Goal: Task Accomplishment & Management: Use online tool/utility

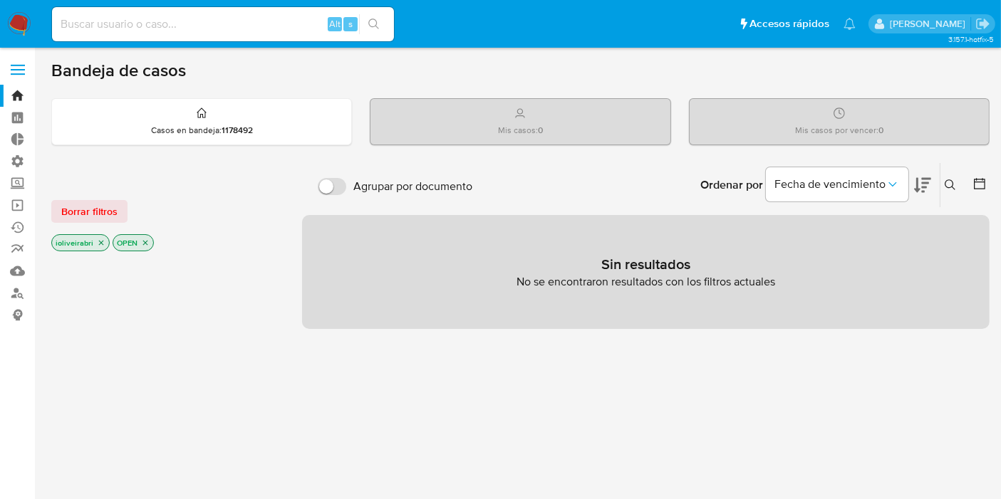
click at [18, 76] on label at bounding box center [18, 70] width 36 height 30
click at [0, 0] on input "checkbox" at bounding box center [0, 0] width 0 height 0
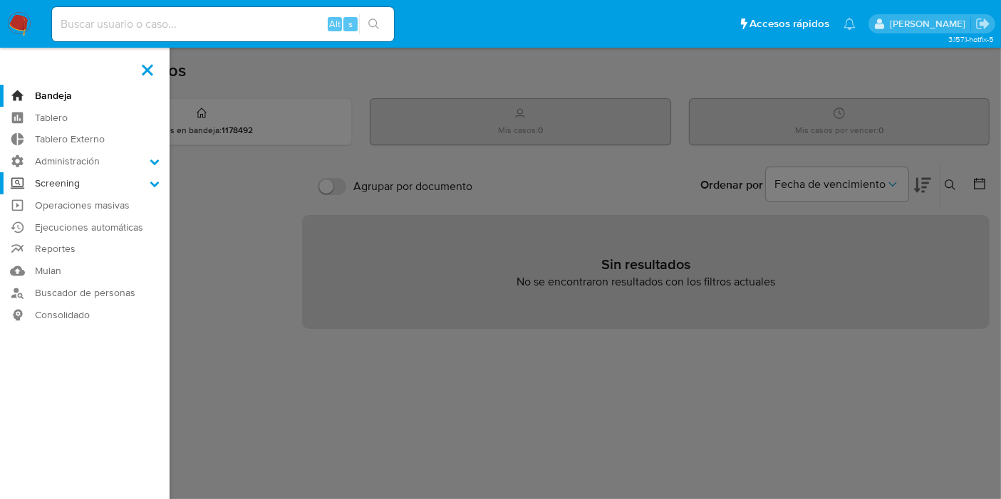
click at [96, 184] on label "Screening" at bounding box center [84, 183] width 169 height 22
click at [0, 0] on input "Screening" at bounding box center [0, 0] width 0 height 0
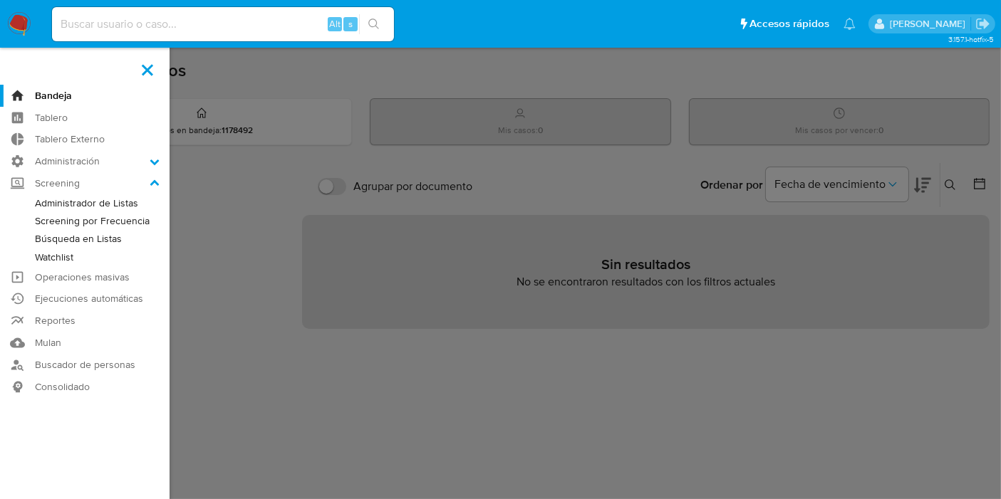
click at [130, 224] on link "Screening por Frecuencia" at bounding box center [84, 221] width 169 height 18
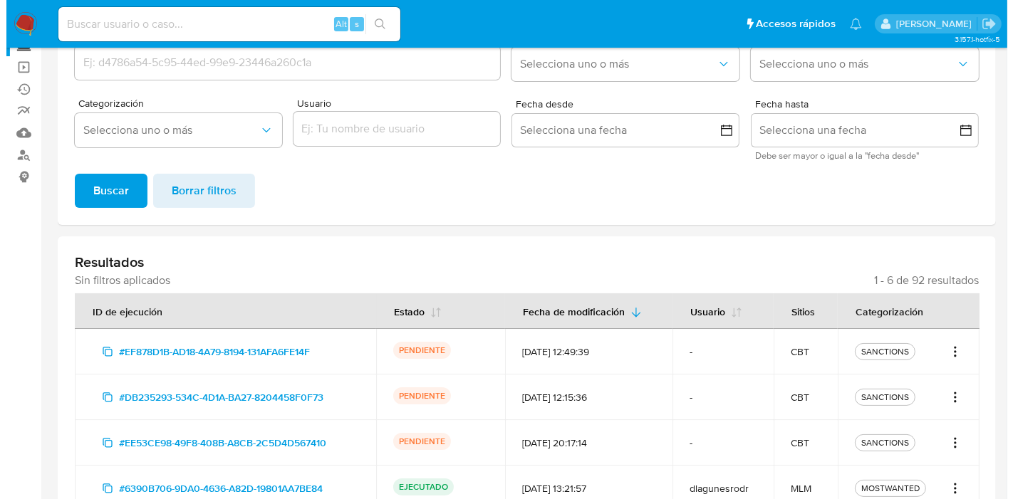
scroll to position [301, 0]
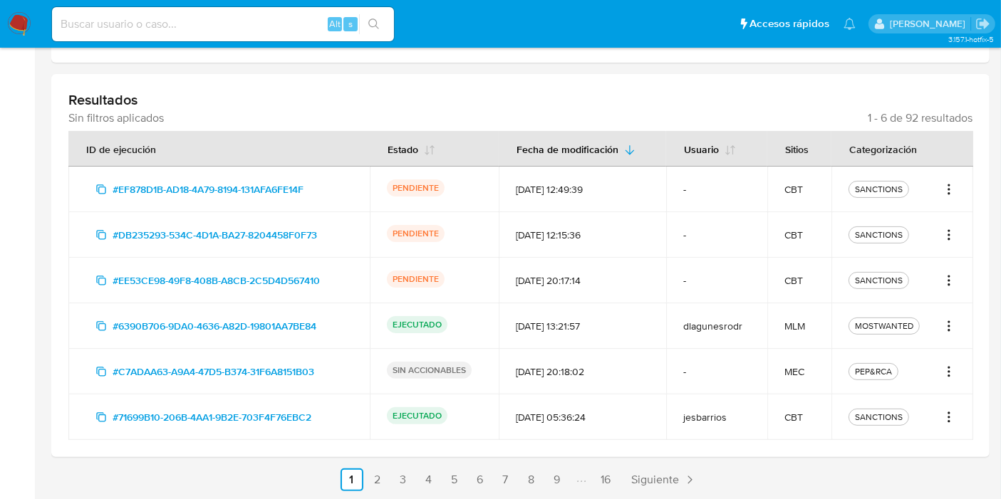
click at [947, 275] on icon "Acciones" at bounding box center [948, 280] width 14 height 17
click at [919, 300] on button "Ver detalles" at bounding box center [902, 311] width 107 height 34
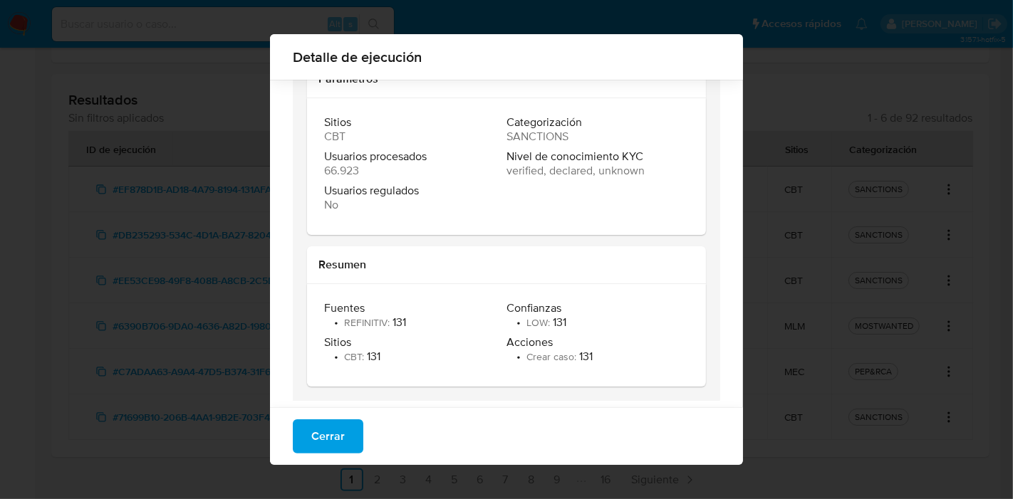
scroll to position [162, 0]
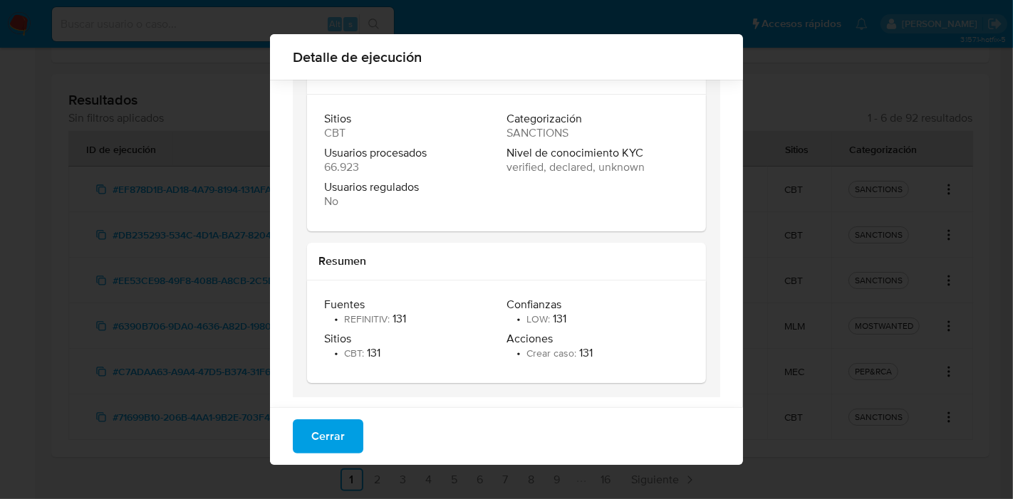
drag, startPoint x: 333, startPoint y: 428, endPoint x: 764, endPoint y: 316, distance: 445.8
click at [335, 424] on span "Cerrar" at bounding box center [327, 436] width 33 height 31
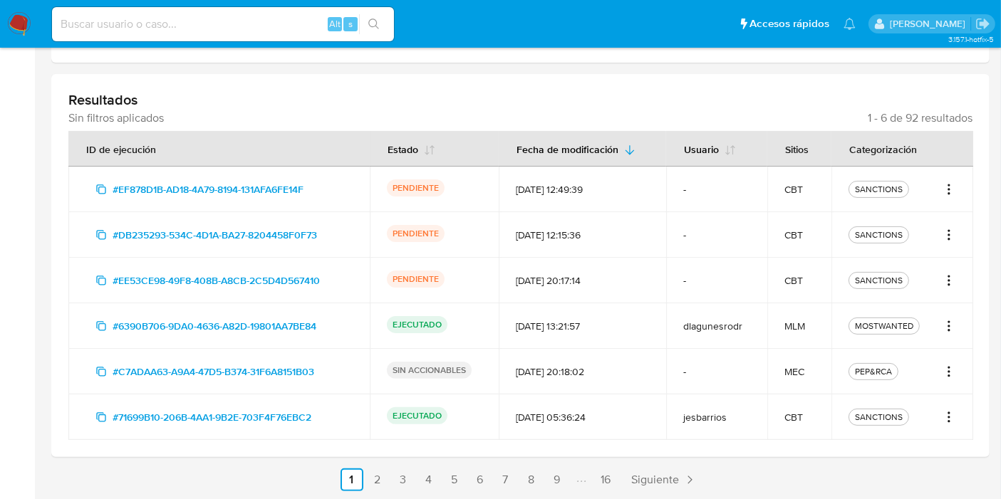
click at [955, 229] on icon "Acciones" at bounding box center [948, 234] width 14 height 17
click at [922, 270] on button "Ver detalles" at bounding box center [902, 266] width 107 height 34
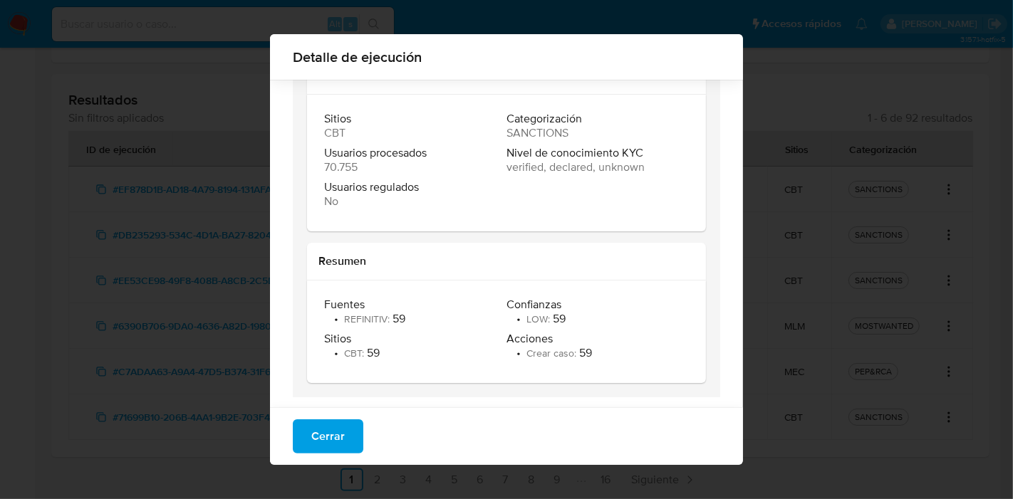
click at [333, 440] on span "Cerrar" at bounding box center [327, 436] width 33 height 31
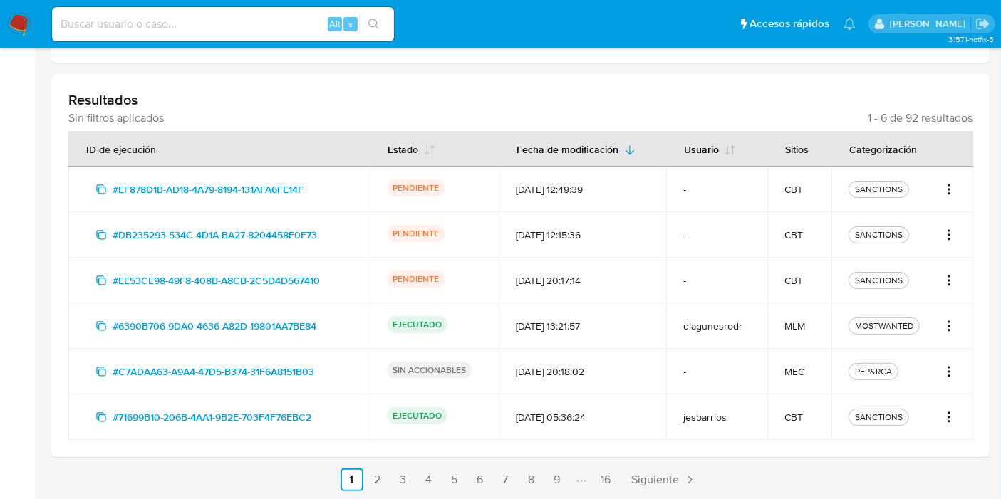
drag, startPoint x: 970, startPoint y: 181, endPoint x: 961, endPoint y: 186, distance: 10.5
click at [964, 185] on td "SANCTIONS" at bounding box center [902, 190] width 142 height 46
click at [960, 186] on td "SANCTIONS" at bounding box center [902, 190] width 142 height 46
click at [954, 187] on icon "Acciones" at bounding box center [948, 189] width 14 height 17
click at [904, 212] on button "Ver detalles" at bounding box center [902, 220] width 107 height 34
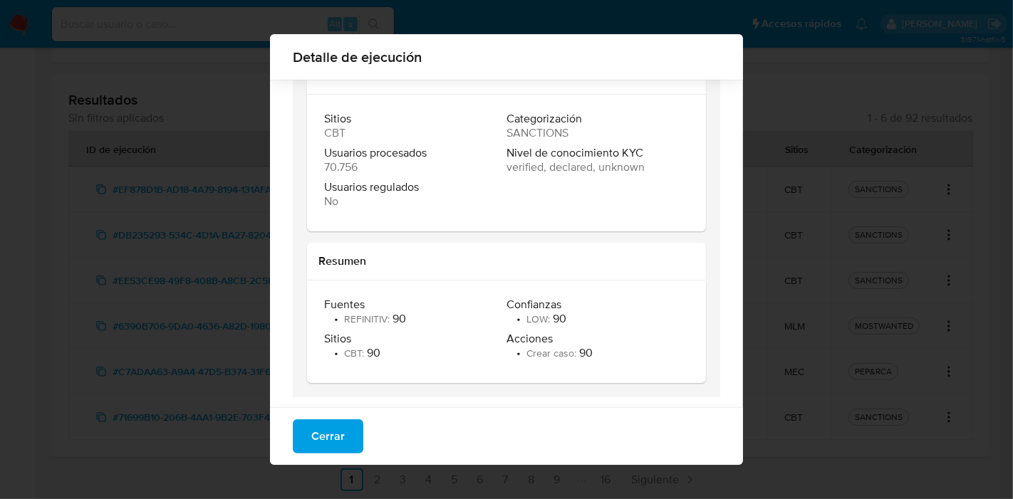
drag, startPoint x: 570, startPoint y: 313, endPoint x: 521, endPoint y: 330, distance: 52.7
click at [627, 307] on div "Confianzas • LOW : 90" at bounding box center [597, 312] width 182 height 28
click at [515, 334] on span "Acciones" at bounding box center [595, 339] width 179 height 14
click at [320, 421] on span "Cerrar" at bounding box center [327, 436] width 33 height 31
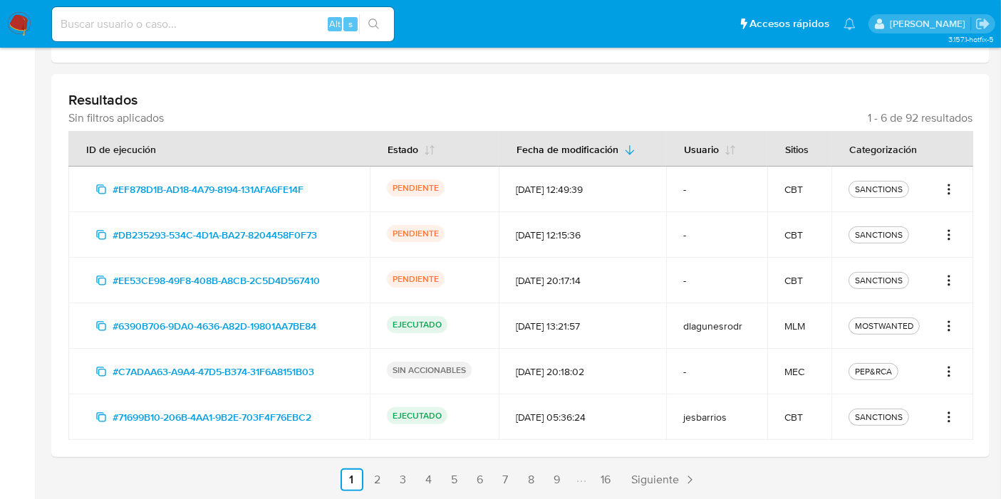
scroll to position [63, 0]
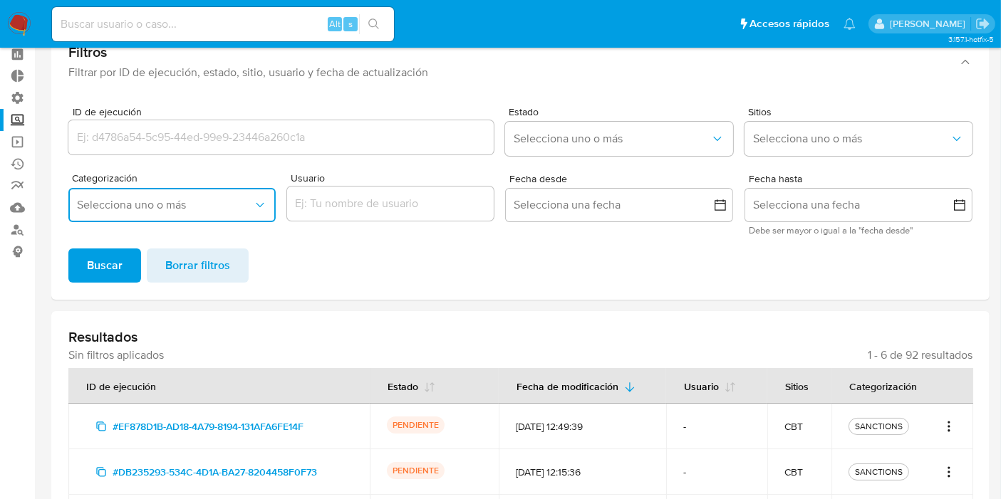
click at [251, 204] on span "Selecciona uno o más" at bounding box center [165, 205] width 176 height 14
click at [789, 142] on span "Selecciona uno o más" at bounding box center [851, 139] width 197 height 14
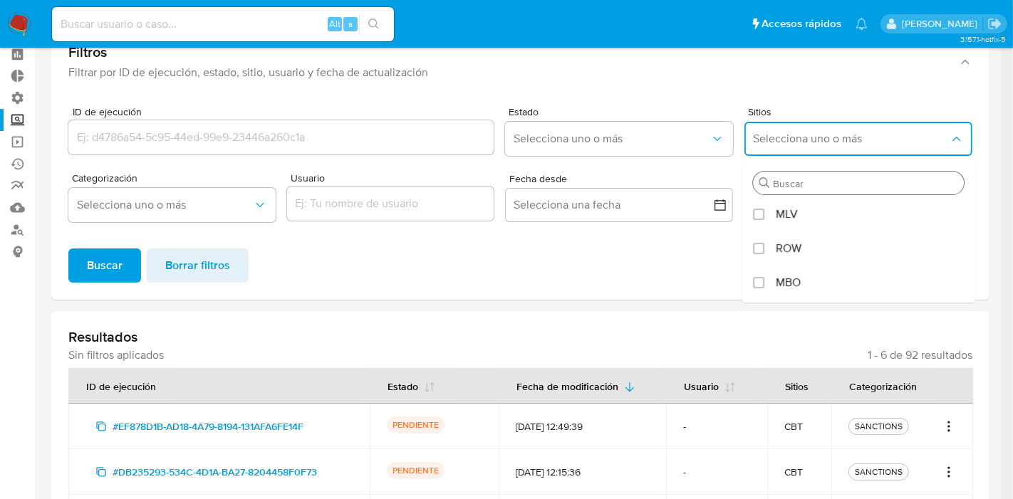
click at [815, 172] on div "Buscar" at bounding box center [858, 178] width 234 height 37
click at [818, 179] on input "Buscar" at bounding box center [865, 183] width 185 height 13
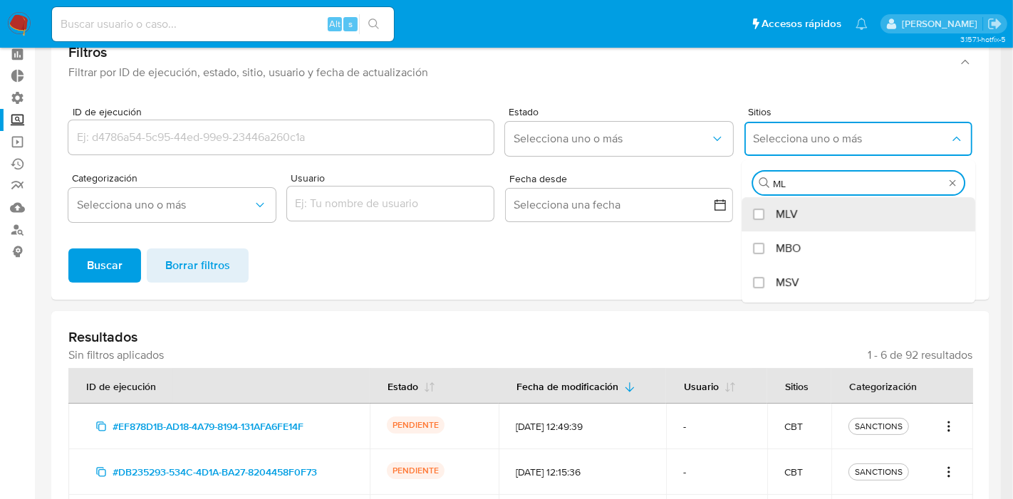
type input "MLB"
click at [850, 212] on div "MLB" at bounding box center [865, 214] width 179 height 34
checkbox input "true"
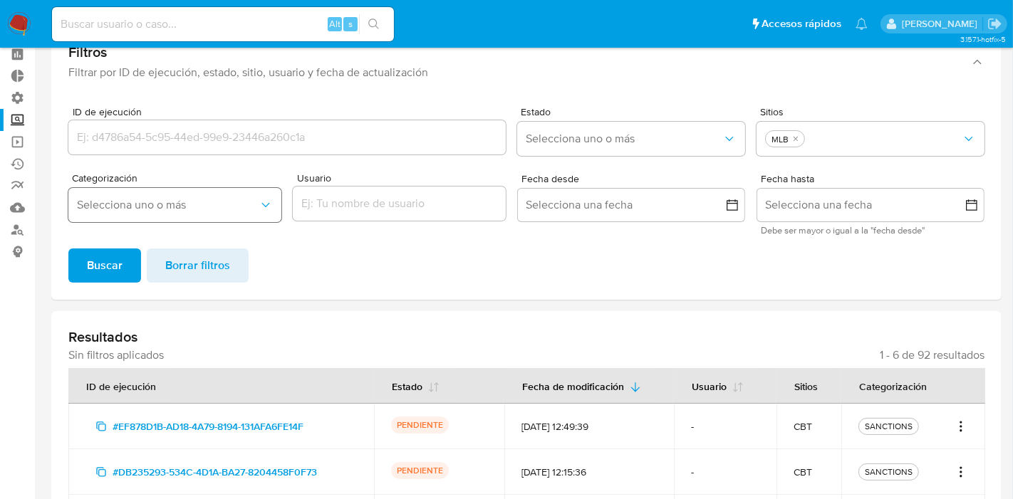
drag, startPoint x: 244, startPoint y: 208, endPoint x: 236, endPoint y: 207, distance: 8.0
click at [243, 207] on span "Selecciona uno o más" at bounding box center [168, 205] width 182 height 14
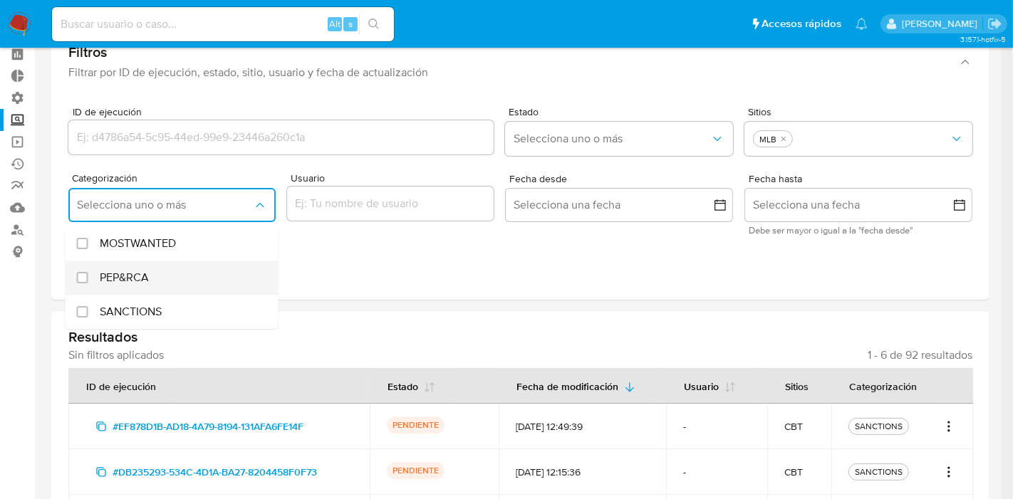
click at [173, 288] on div "PEP&RCA" at bounding box center [179, 278] width 159 height 34
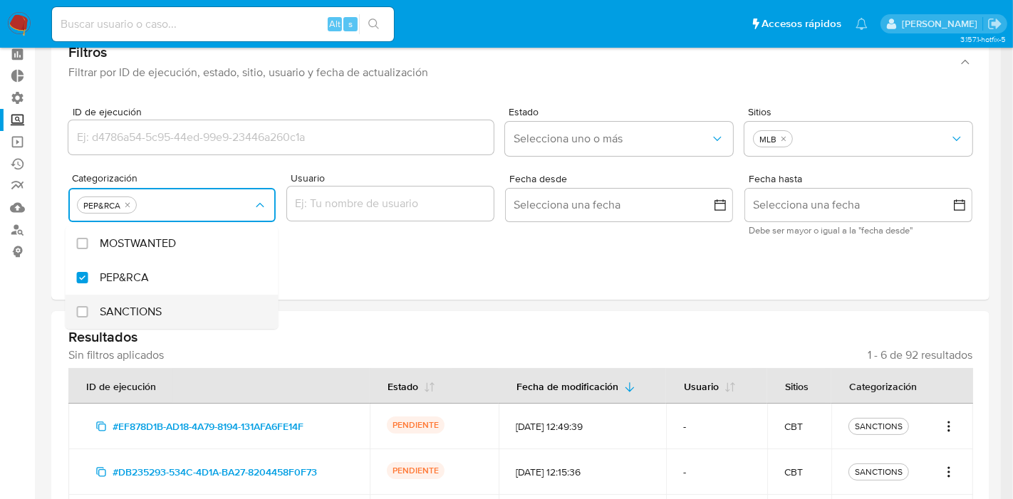
checkbox input "true"
click at [170, 302] on div "SANCTIONS" at bounding box center [179, 312] width 159 height 34
checkbox input "true"
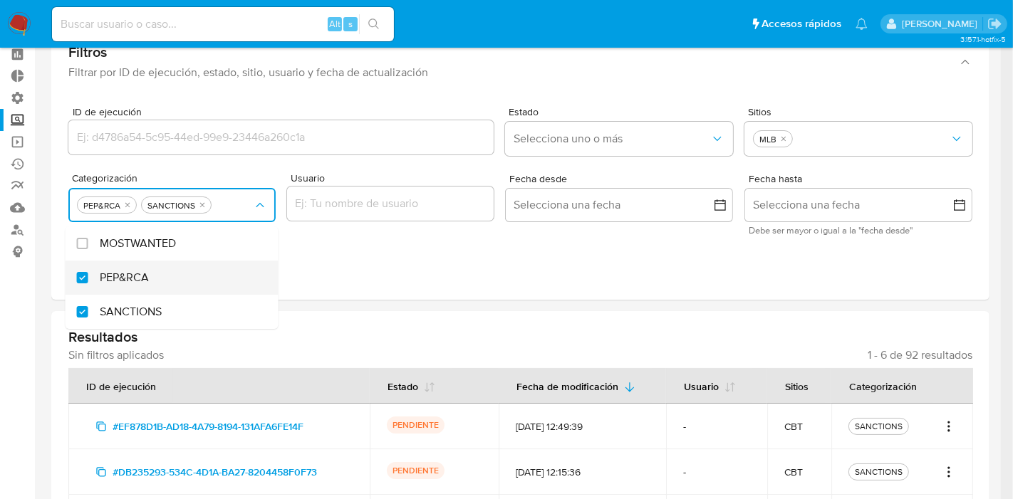
click at [172, 261] on div "PEP&RCA" at bounding box center [179, 278] width 159 height 34
checkbox input "false"
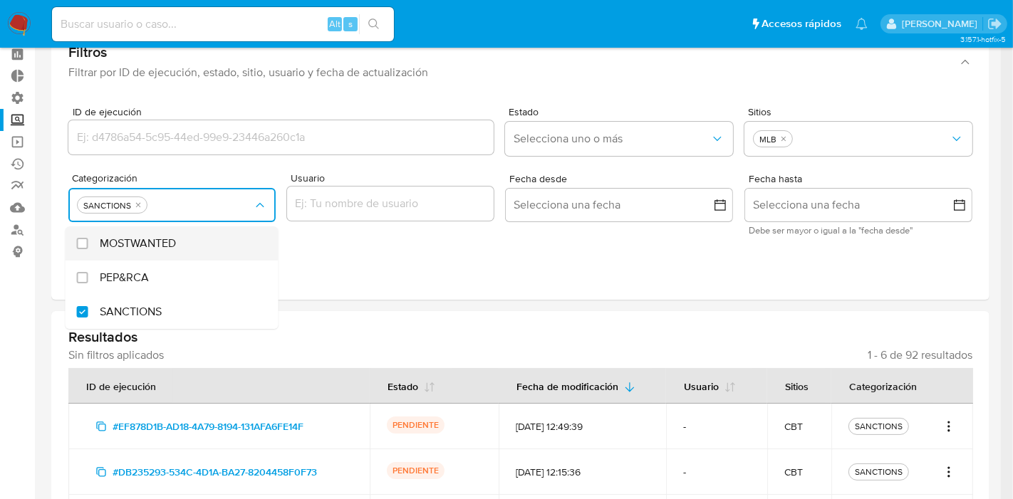
click at [174, 251] on div "MOSTWANTED" at bounding box center [179, 243] width 159 height 34
checkbox input "true"
click at [172, 276] on div "PEP&RCA" at bounding box center [179, 278] width 159 height 34
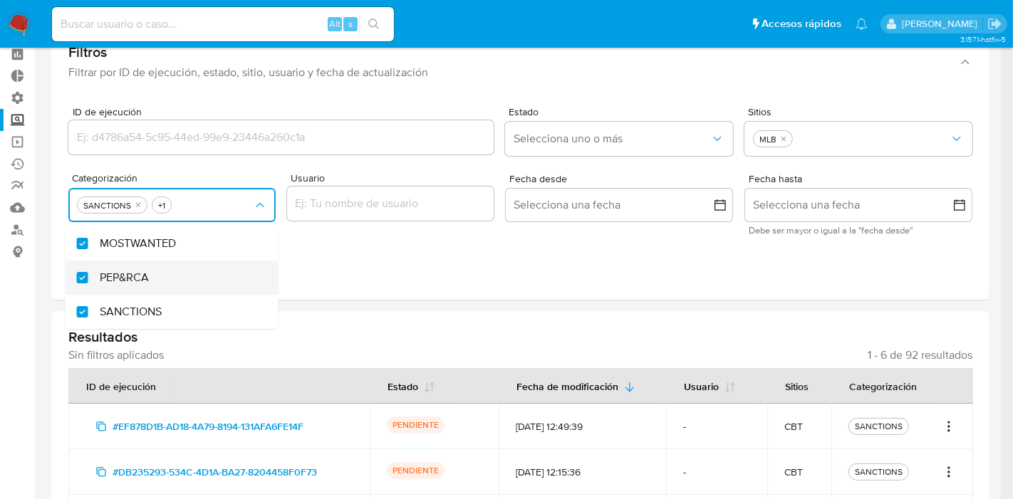
checkbox input "true"
click at [453, 298] on div "ID de ejecución Estado Selecciona uno o más Sitios MLB Categorización MOSTWANTE…" at bounding box center [520, 197] width 938 height 204
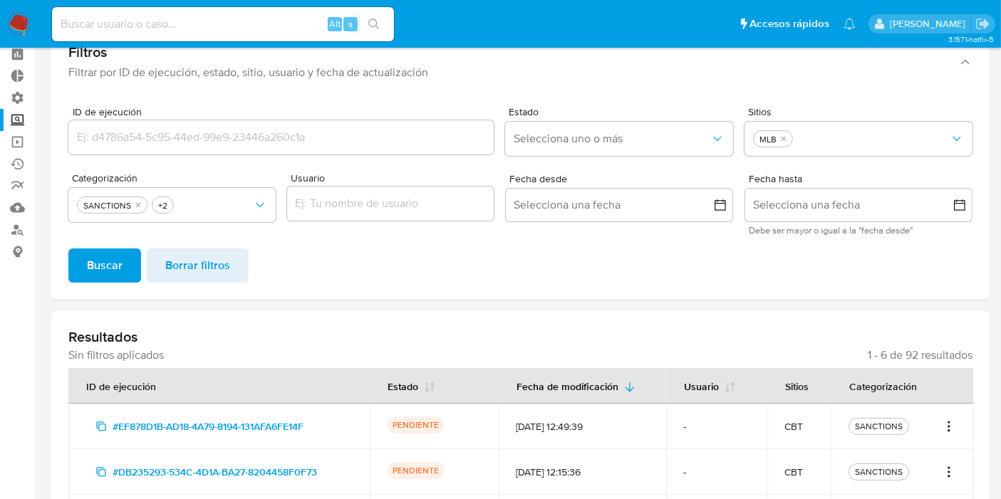
click at [115, 263] on span "Buscar" at bounding box center [105, 265] width 36 height 31
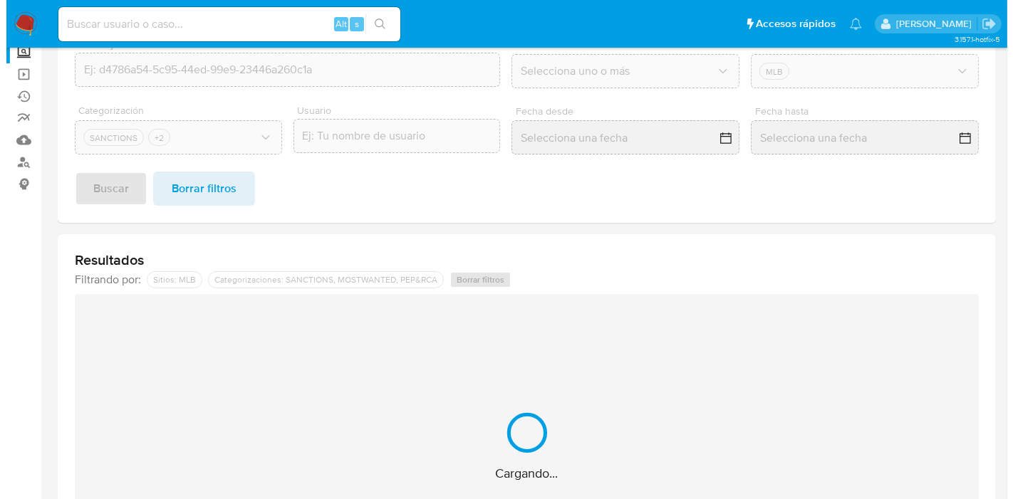
scroll to position [256, 0]
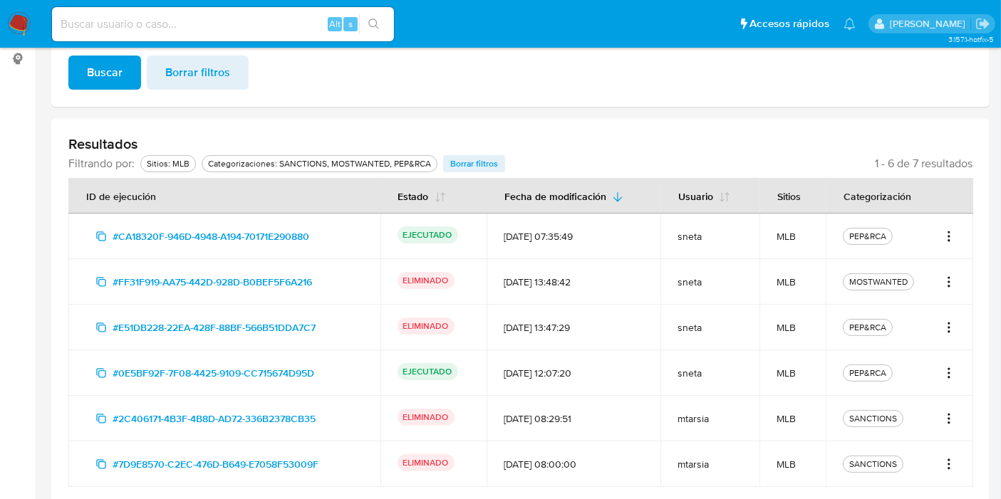
drag, startPoint x: 936, startPoint y: 279, endPoint x: 946, endPoint y: 282, distance: 10.4
click at [937, 279] on div "MOSTWANTED" at bounding box center [898, 281] width 113 height 17
click at [946, 282] on icon "Acciones" at bounding box center [948, 281] width 14 height 17
click at [919, 314] on button "Ver detalles" at bounding box center [902, 313] width 107 height 34
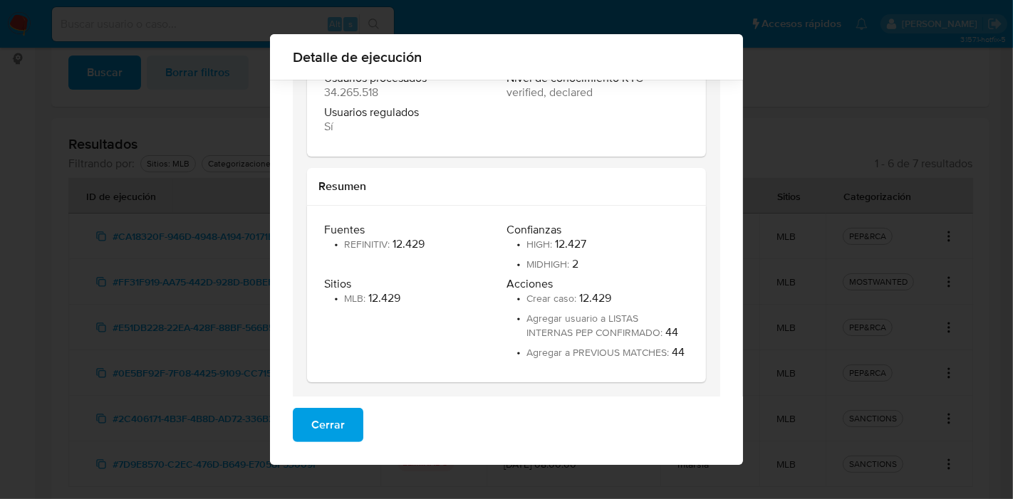
scroll to position [249, 0]
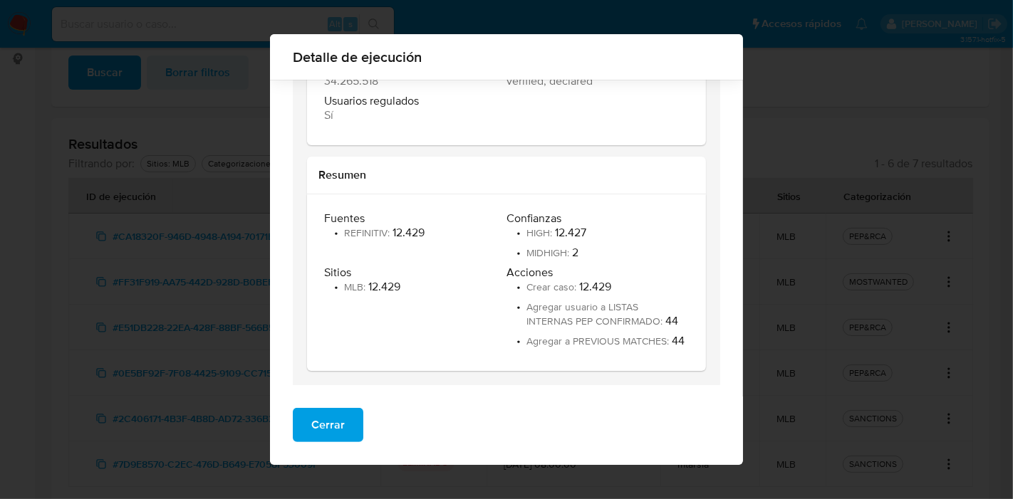
drag, startPoint x: 570, startPoint y: 291, endPoint x: 609, endPoint y: 283, distance: 39.8
click at [608, 286] on li "• Crear caso : 12.429" at bounding box center [595, 287] width 179 height 14
drag, startPoint x: 610, startPoint y: 281, endPoint x: 578, endPoint y: 276, distance: 33.2
click at [578, 276] on div "Acciones • Crear caso : 12.429 • Agregar usuario a LISTAS INTERNAS PEP CONFIRMA…" at bounding box center [597, 307] width 182 height 83
click at [577, 278] on span "Acciones" at bounding box center [595, 273] width 179 height 14
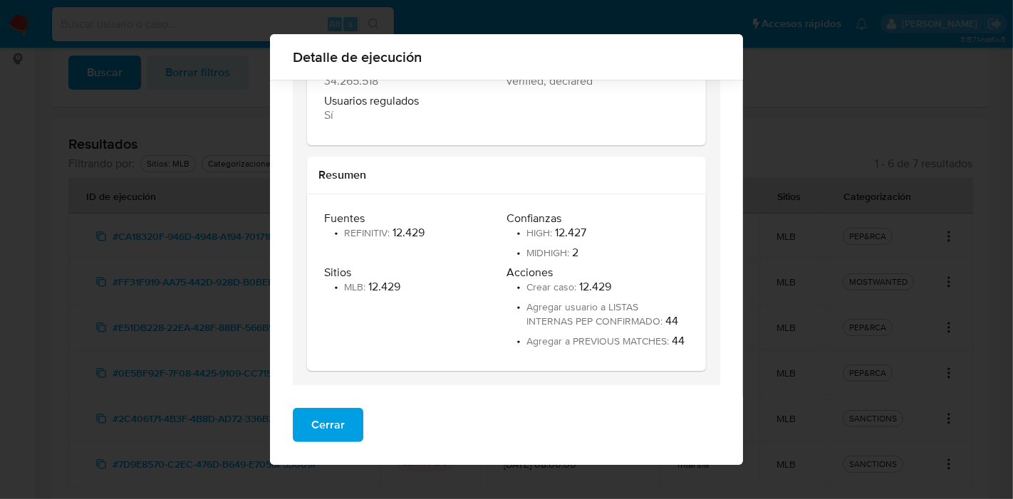
click at [576, 287] on li "• Crear caso : 12.429" at bounding box center [595, 287] width 179 height 14
click at [584, 288] on li "• Crear caso : 12.429" at bounding box center [595, 287] width 179 height 14
click at [614, 304] on span "Agregar usuario a LISTAS INTERNAS PEP CONFIRMADO :" at bounding box center [595, 314] width 139 height 28
drag, startPoint x: 575, startPoint y: 286, endPoint x: 617, endPoint y: 286, distance: 42.0
click at [617, 286] on li "• Crear caso : 12.429" at bounding box center [595, 287] width 179 height 14
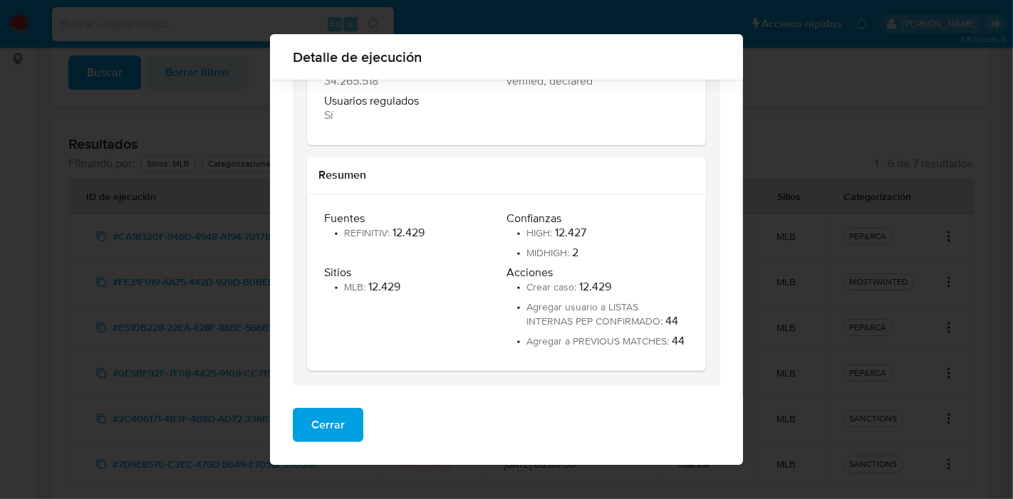
click at [560, 302] on span "Agregar usuario a LISTAS INTERNAS PEP CONFIRMADO :" at bounding box center [595, 314] width 139 height 28
click at [335, 452] on div "Cerrar" at bounding box center [506, 431] width 473 height 68
click at [331, 432] on span "Cerrar" at bounding box center [327, 424] width 33 height 31
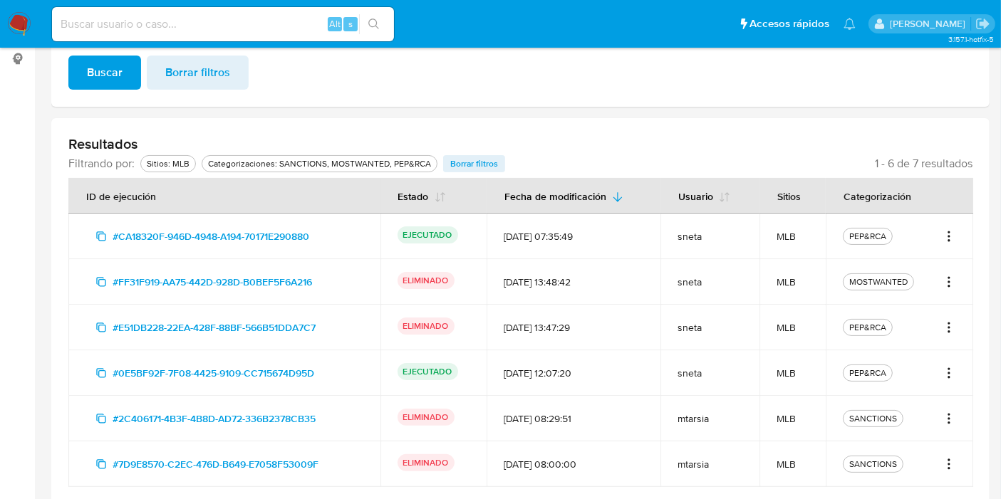
click at [941, 289] on div "MOSTWANTED" at bounding box center [898, 281] width 113 height 17
click at [946, 287] on icon "Acciones" at bounding box center [948, 281] width 14 height 17
click at [926, 297] on button "Ver detalles" at bounding box center [902, 313] width 107 height 34
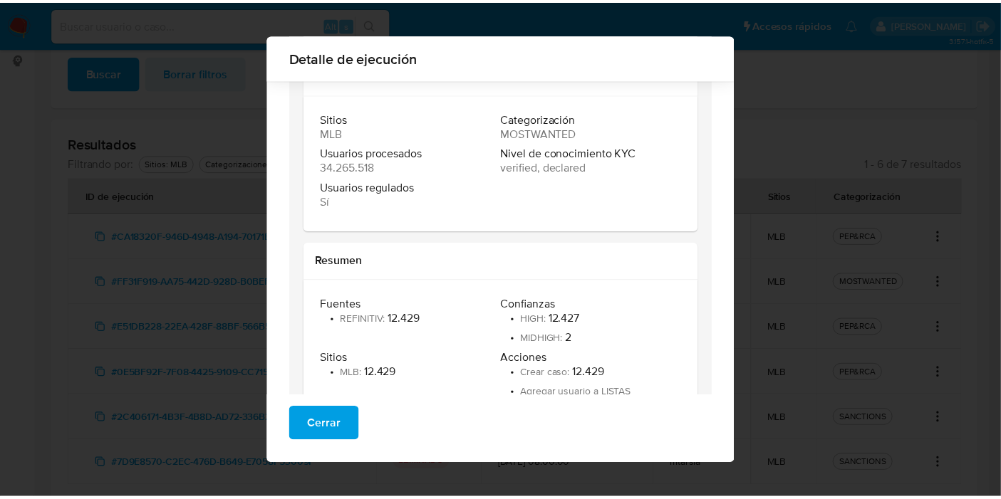
scroll to position [238, 0]
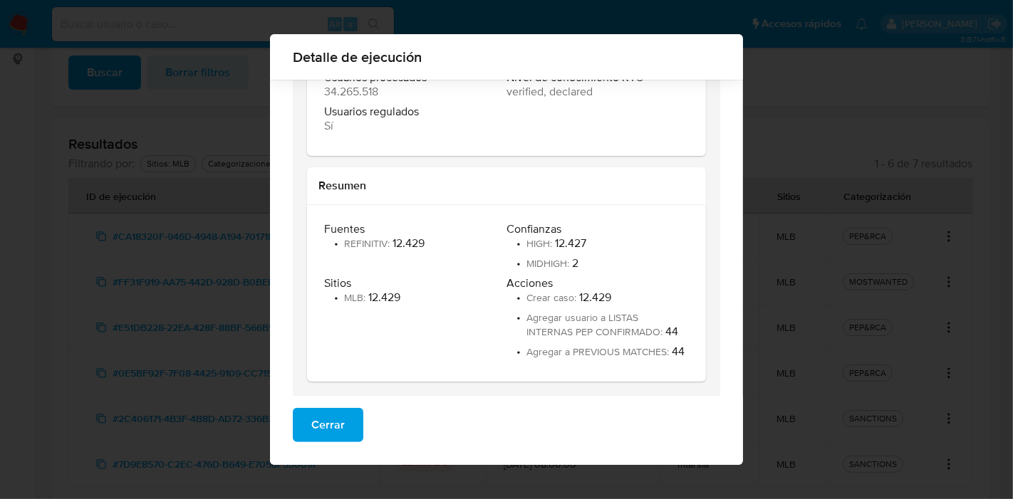
drag, startPoint x: 555, startPoint y: 240, endPoint x: 606, endPoint y: 235, distance: 50.8
click at [606, 234] on div "Confianzas • HIGH : 12.427 • MIDHIGH : 2" at bounding box center [597, 246] width 182 height 48
drag, startPoint x: 578, startPoint y: 252, endPoint x: 537, endPoint y: 260, distance: 41.3
click at [570, 250] on ul "• HIGH : 12.427 • MIDHIGH : 2" at bounding box center [546, 253] width 80 height 34
click at [311, 414] on span "Cerrar" at bounding box center [327, 424] width 33 height 31
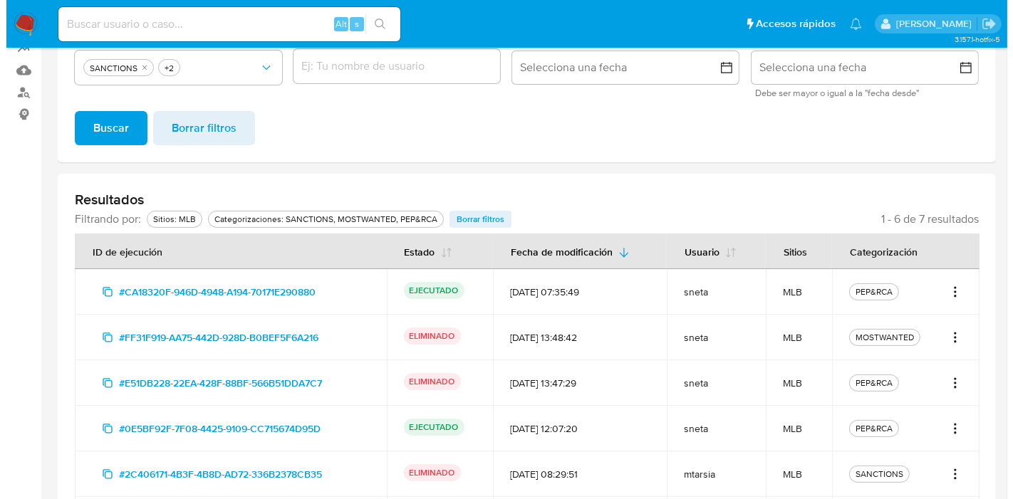
scroll to position [177, 0]
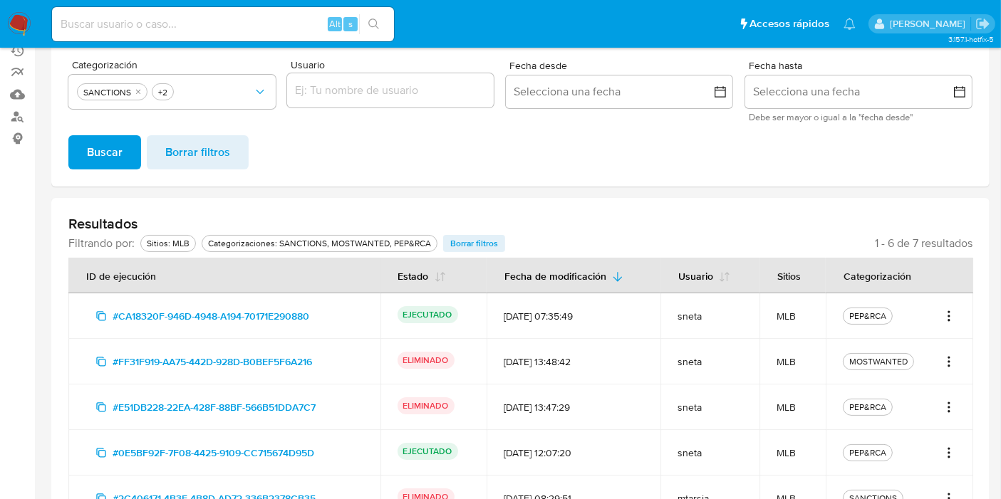
click at [951, 308] on icon "Acciones" at bounding box center [948, 316] width 14 height 17
click at [929, 334] on button "Ver detalles" at bounding box center [902, 347] width 107 height 34
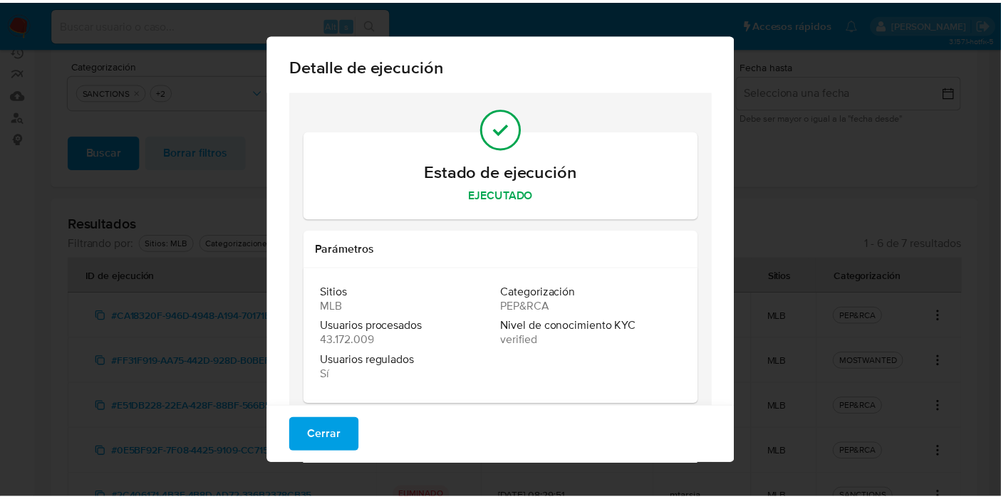
scroll to position [226, 0]
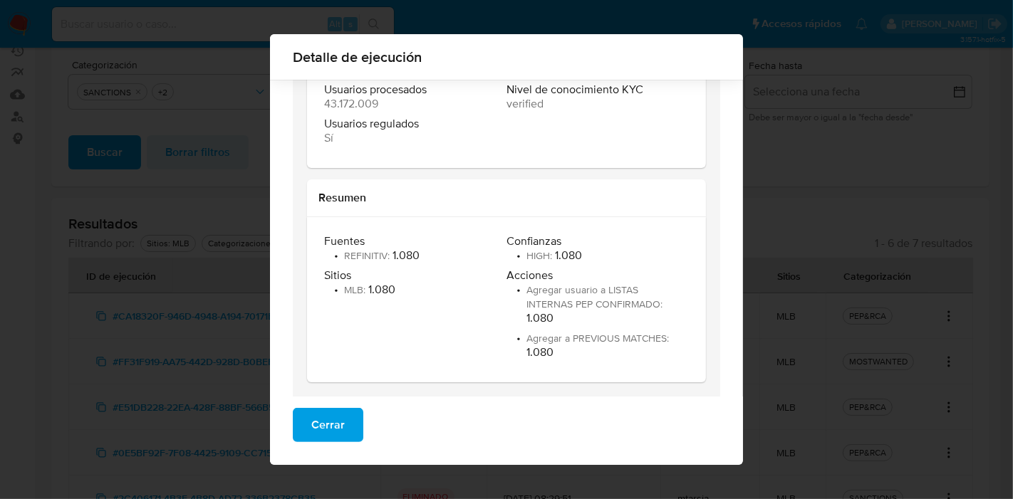
drag, startPoint x: 527, startPoint y: 255, endPoint x: 586, endPoint y: 330, distance: 95.9
click at [639, 288] on div "Fuentes • REFINITIV : 1.080 Confianzas • HIGH : 1.080 Sitios • MLB : 1.080 Acci…" at bounding box center [506, 299] width 365 height 131
click at [588, 331] on span "Agregar a PREVIOUS MATCHES :" at bounding box center [597, 338] width 142 height 14
drag, startPoint x: 548, startPoint y: 255, endPoint x: 570, endPoint y: 256, distance: 22.1
click at [571, 251] on li "• HIGH : 1.080" at bounding box center [543, 256] width 75 height 14
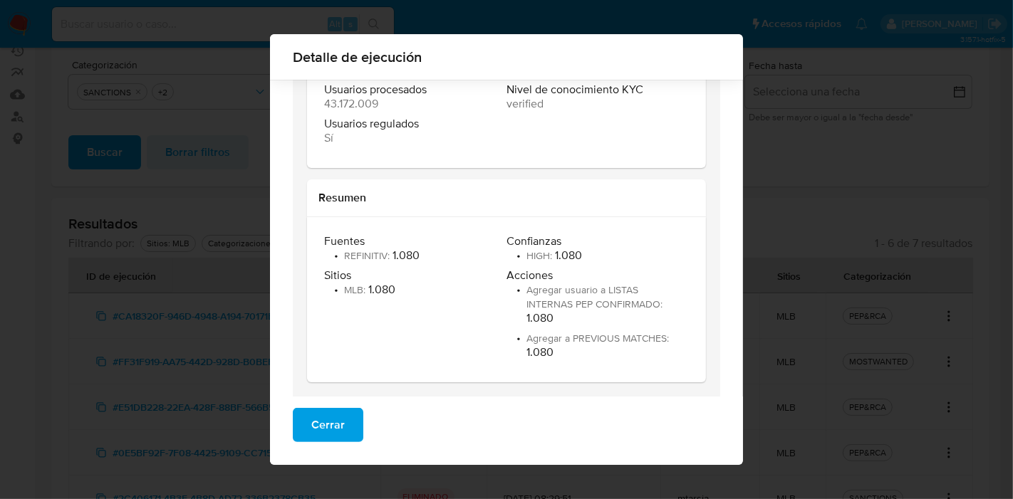
click at [557, 278] on span "Acciones" at bounding box center [595, 275] width 179 height 14
drag, startPoint x: 541, startPoint y: 288, endPoint x: 641, endPoint y: 298, distance: 100.2
click at [641, 298] on span "Agregar usuario a LISTAS INTERNAS PEP CONFIRMADO :" at bounding box center [594, 297] width 136 height 28
click at [638, 300] on span "Agregar usuario a LISTAS INTERNAS PEP CONFIRMADO :" at bounding box center [594, 297] width 136 height 28
click at [582, 306] on span "Agregar usuario a LISTAS INTERNAS PEP CONFIRMADO :" at bounding box center [594, 297] width 136 height 28
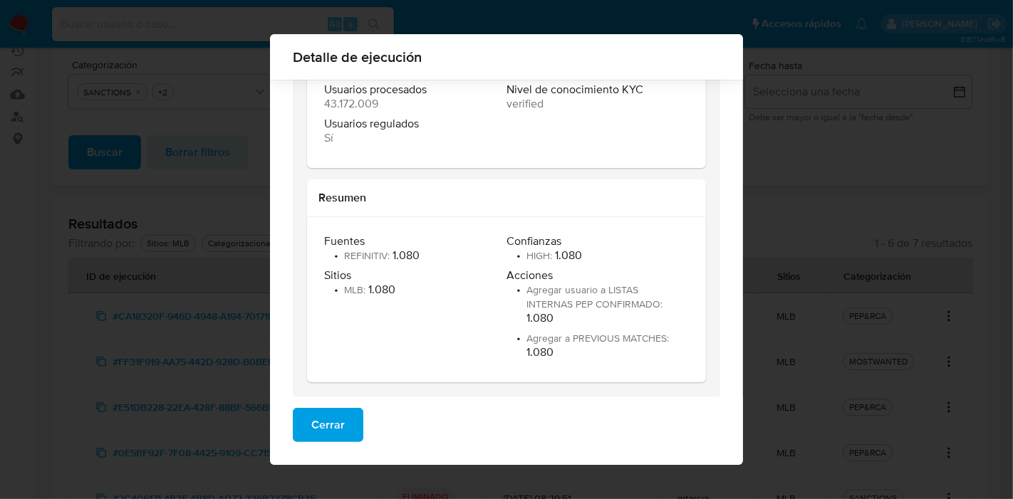
drag, startPoint x: 547, startPoint y: 330, endPoint x: 644, endPoint y: 342, distance: 98.3
click at [644, 342] on ul "• Agregar usuario a LISTAS INTERNAS PEP CONFIRMADO : 1.080 • Agregar a PREVIOUS…" at bounding box center [595, 321] width 179 height 77
click at [635, 341] on span "Agregar a PREVIOUS MATCHES :" at bounding box center [597, 338] width 142 height 14
drag, startPoint x: 289, startPoint y: 436, endPoint x: 296, endPoint y: 432, distance: 7.7
click at [293, 434] on button "Cerrar" at bounding box center [328, 425] width 71 height 34
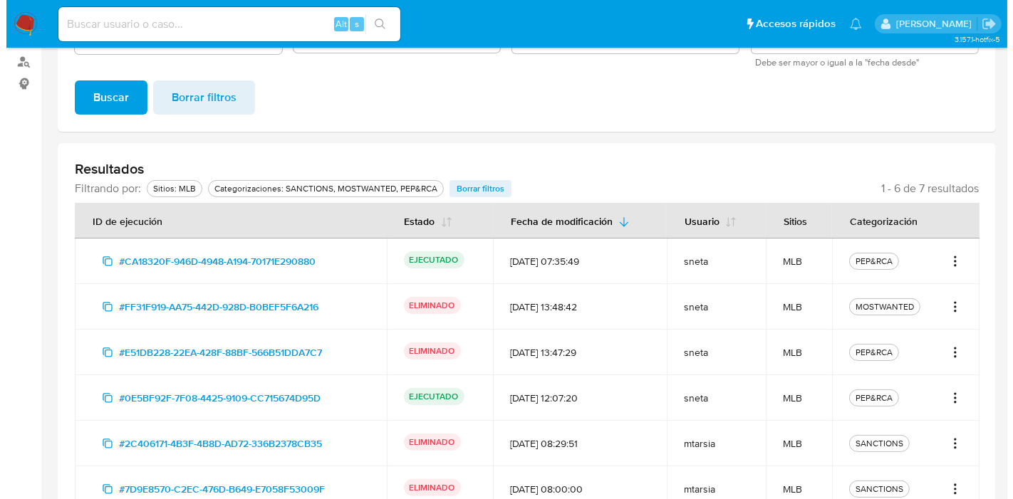
scroll to position [256, 0]
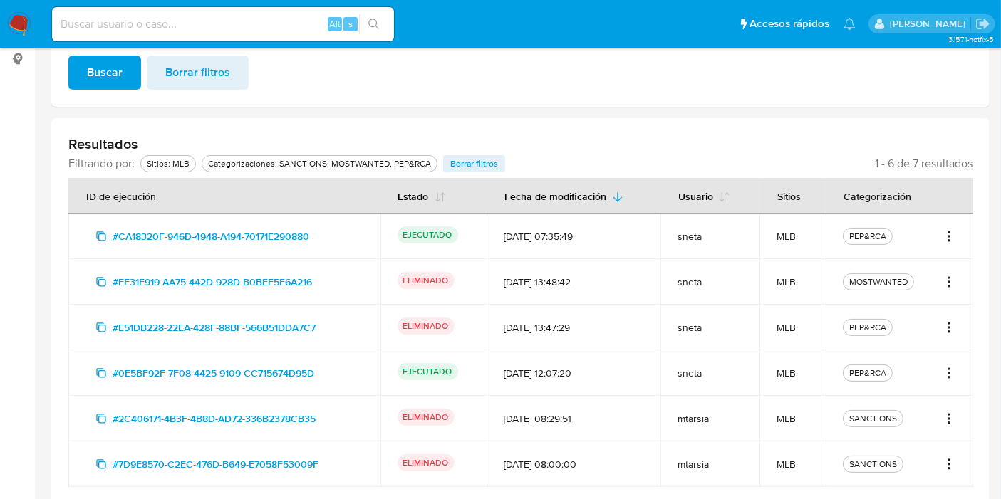
click at [948, 324] on icon "Acciones" at bounding box center [948, 323] width 1 height 1
click at [912, 348] on button "Ver detalles" at bounding box center [902, 358] width 107 height 34
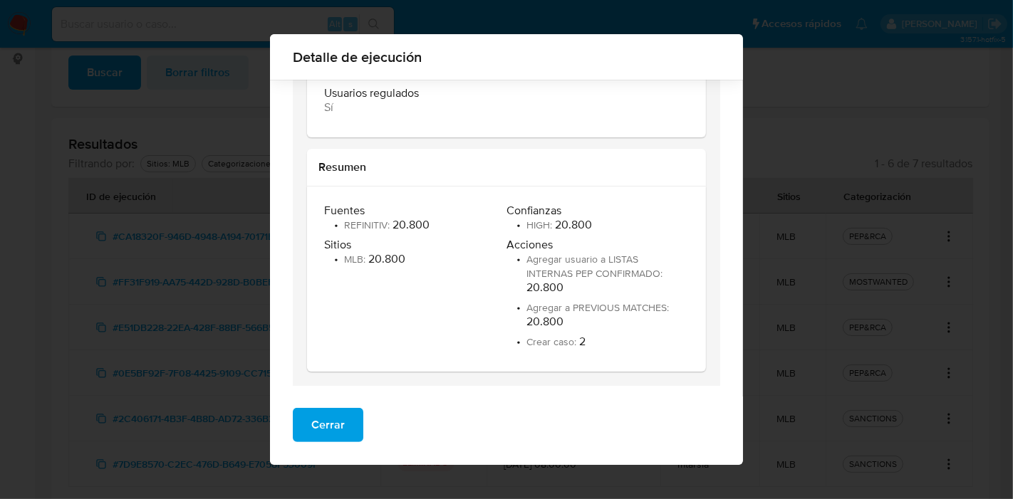
drag, startPoint x: 519, startPoint y: 289, endPoint x: 558, endPoint y: 293, distance: 39.3
click at [555, 291] on li "• Agregar usuario a LISTAS INTERNAS PEP CONFIRMADO : 20.800" at bounding box center [595, 273] width 179 height 43
click at [349, 425] on button "Cerrar" at bounding box center [328, 425] width 71 height 34
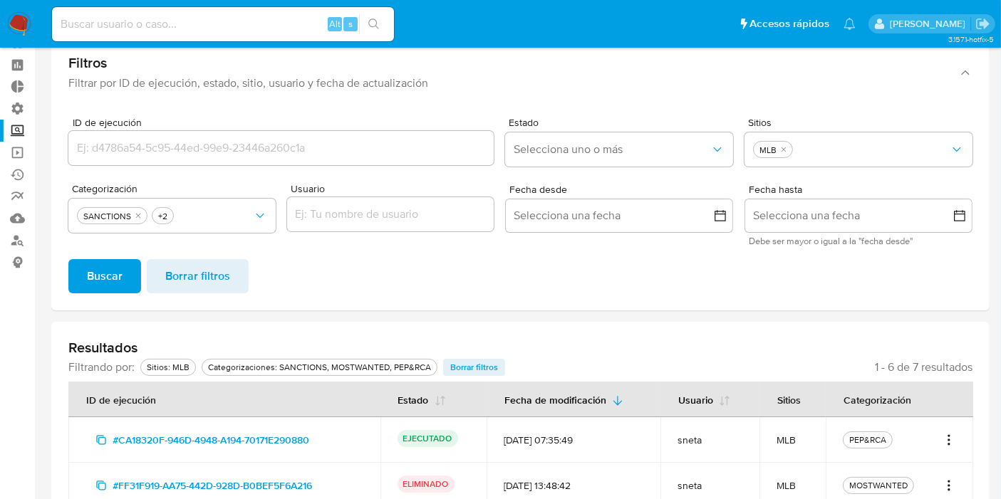
scroll to position [0, 0]
